Goal: Find specific page/section

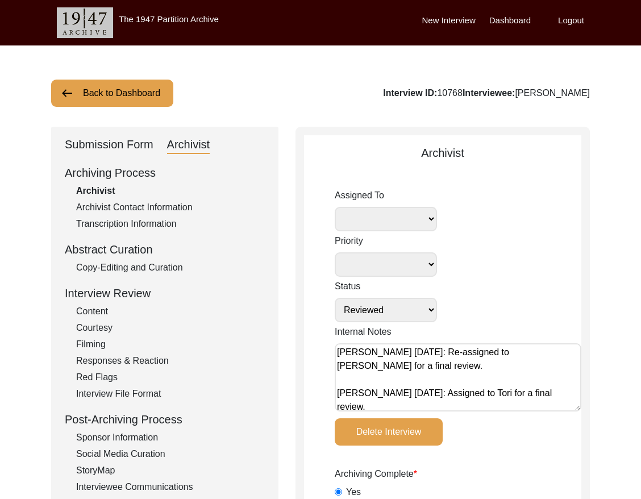
select select "Reviewed"
click at [135, 94] on button "Back to Dashboard" at bounding box center [112, 93] width 122 height 27
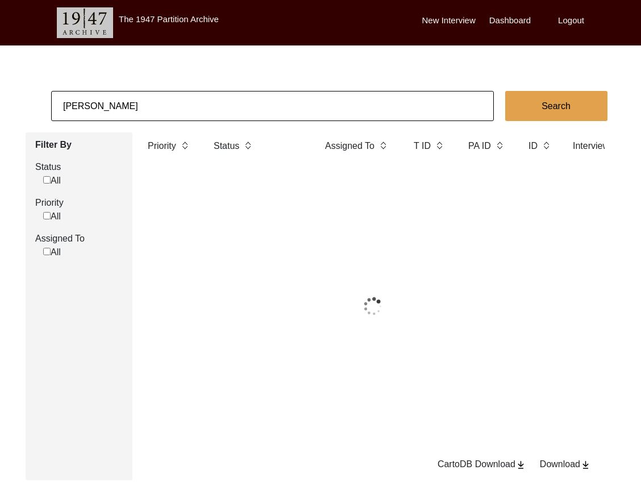
click at [258, 102] on input "[PERSON_NAME]" at bounding box center [272, 106] width 443 height 30
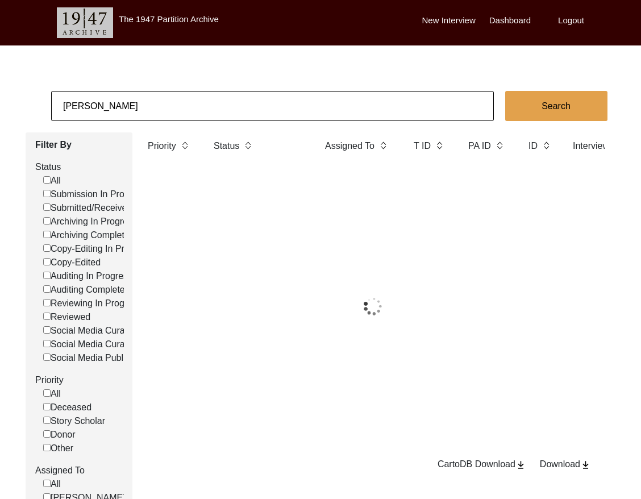
click at [258, 102] on input "[PERSON_NAME]" at bounding box center [272, 106] width 443 height 30
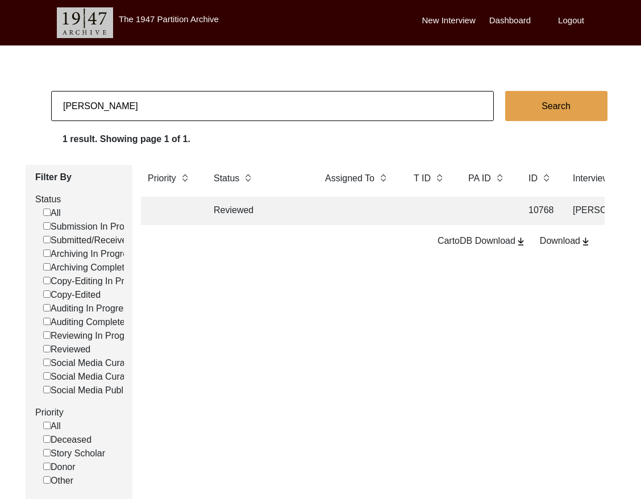
type input "[PERSON_NAME]"
checkbox input "false"
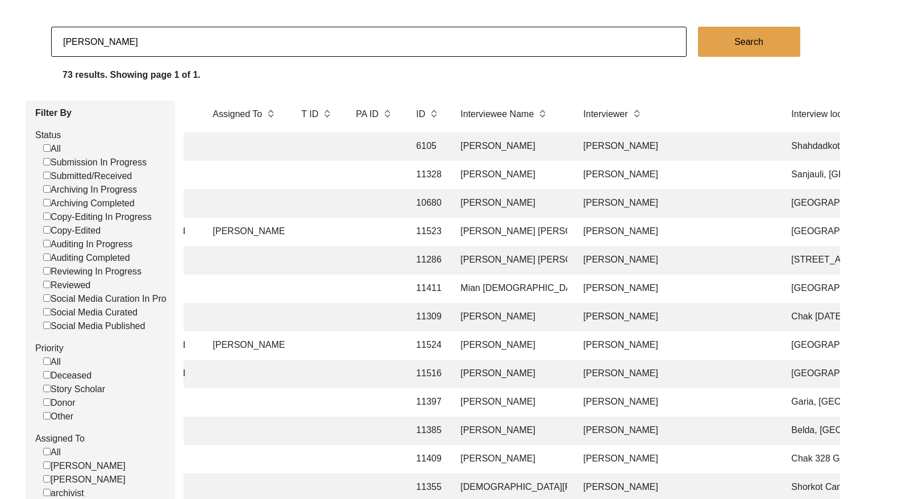
scroll to position [65, 0]
click at [322, 30] on input "[PERSON_NAME]" at bounding box center [369, 41] width 636 height 30
click at [314, 43] on input "[PERSON_NAME]" at bounding box center [369, 41] width 636 height 30
click at [314, 42] on input "[PERSON_NAME]" at bounding box center [369, 41] width 636 height 30
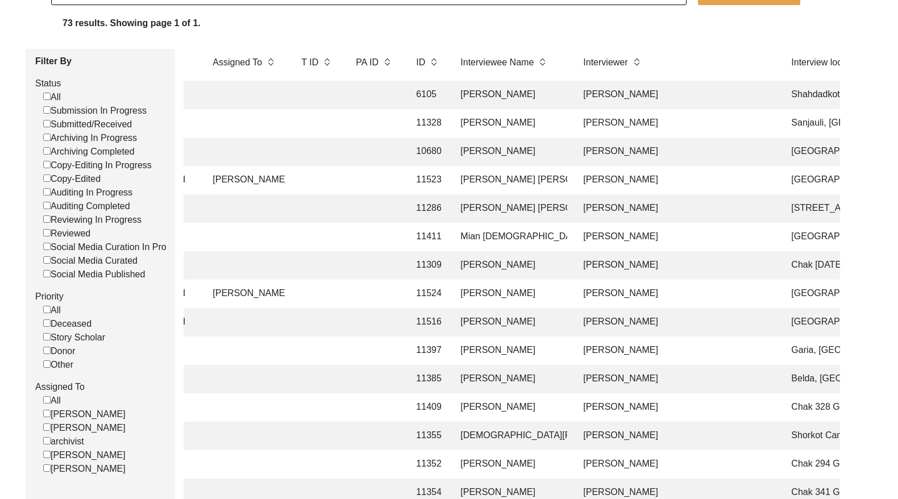
scroll to position [138, 0]
